Goal: Find specific page/section: Find specific page/section

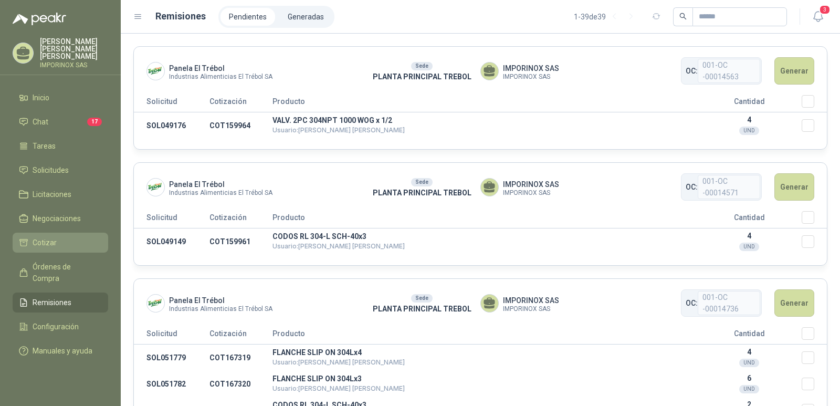
click at [49, 237] on span "Cotizar" at bounding box center [45, 243] width 24 height 12
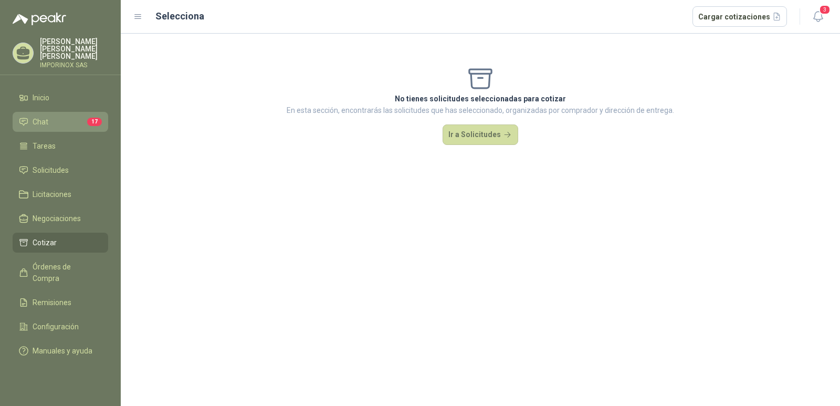
click at [41, 116] on span "Chat" at bounding box center [41, 122] width 16 height 12
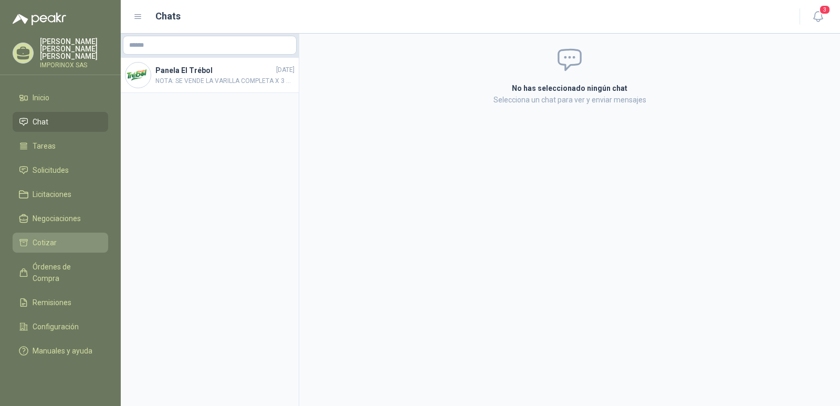
click at [55, 237] on span "Cotizar" at bounding box center [45, 243] width 24 height 12
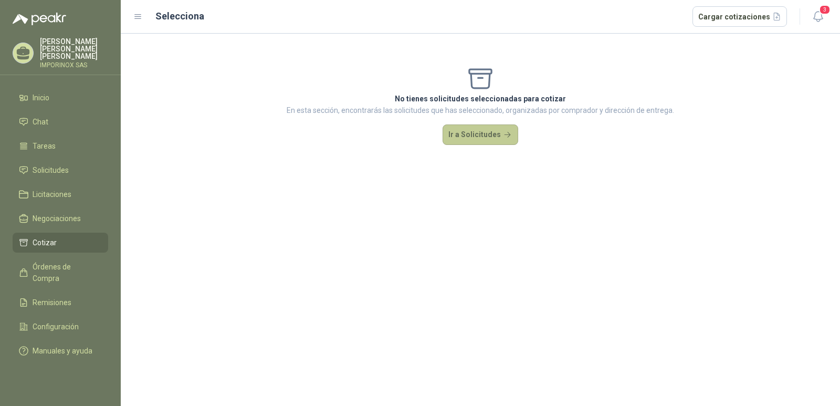
click at [489, 129] on button "Ir a Solicitudes" at bounding box center [481, 134] width 76 height 21
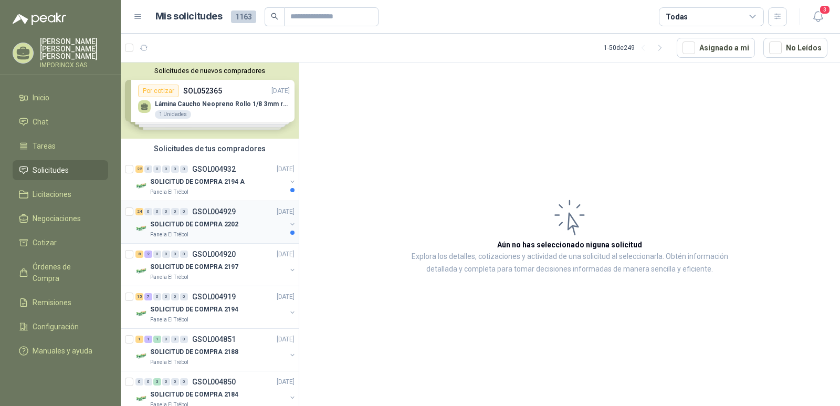
click at [220, 222] on p "SOLICITUD DE COMPRA 2202" at bounding box center [194, 225] width 88 height 10
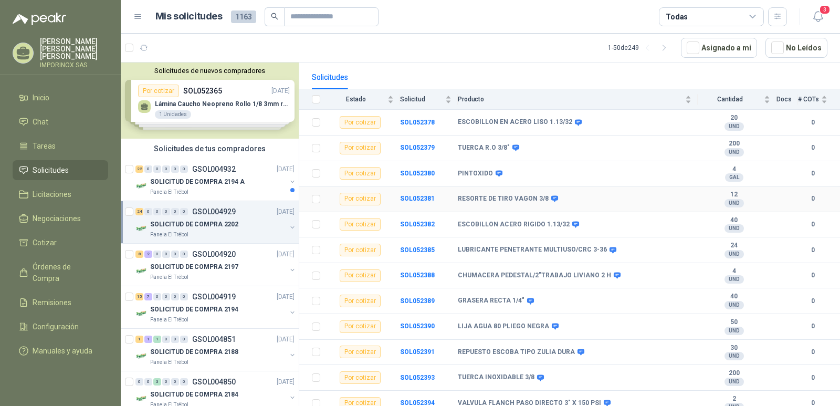
scroll to position [105, 0]
